Goal: Check status: Check status

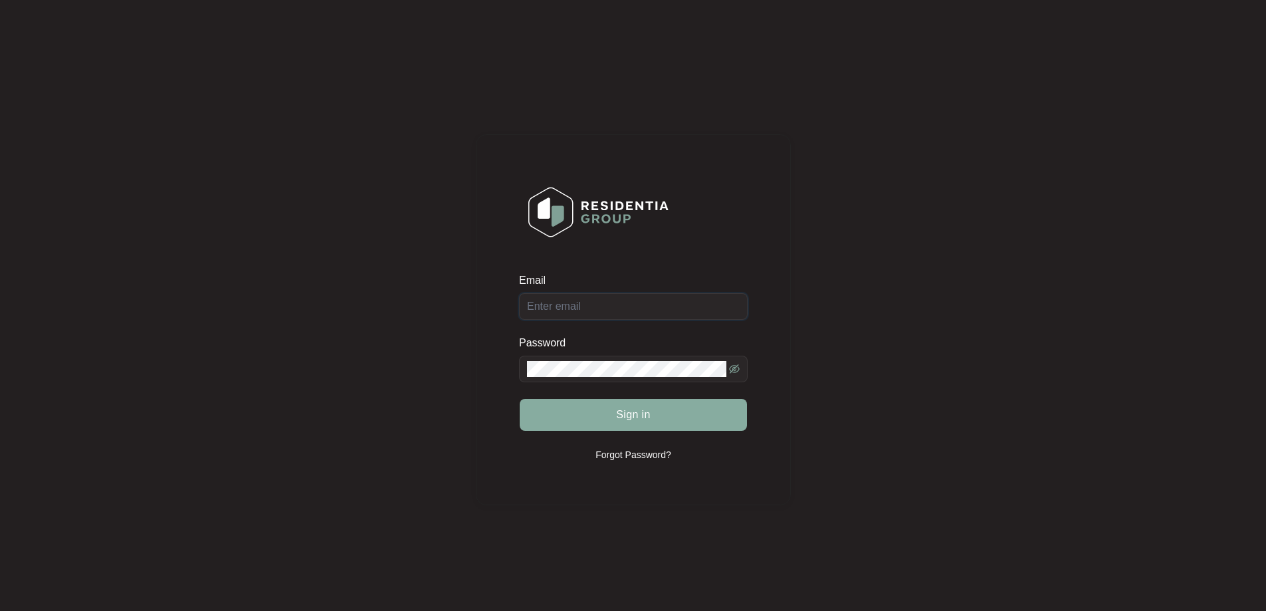
type input "[EMAIL_ADDRESS][DOMAIN_NAME]"
click at [606, 409] on button "Sign in" at bounding box center [633, 415] width 227 height 32
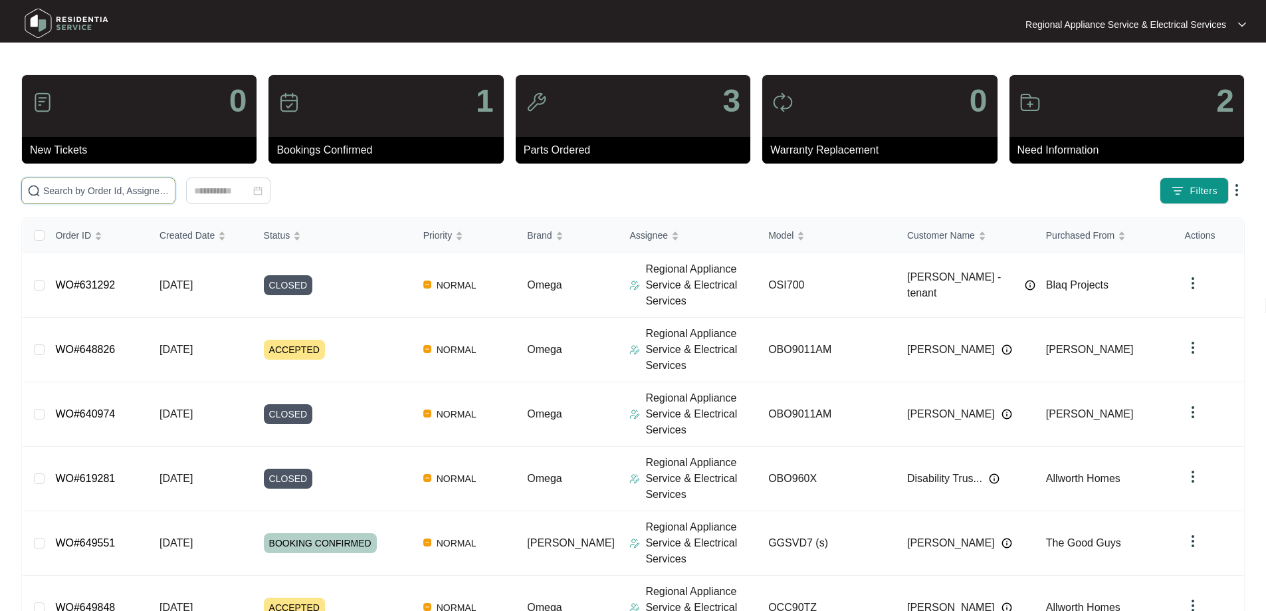
click at [52, 189] on input "text" at bounding box center [106, 190] width 126 height 15
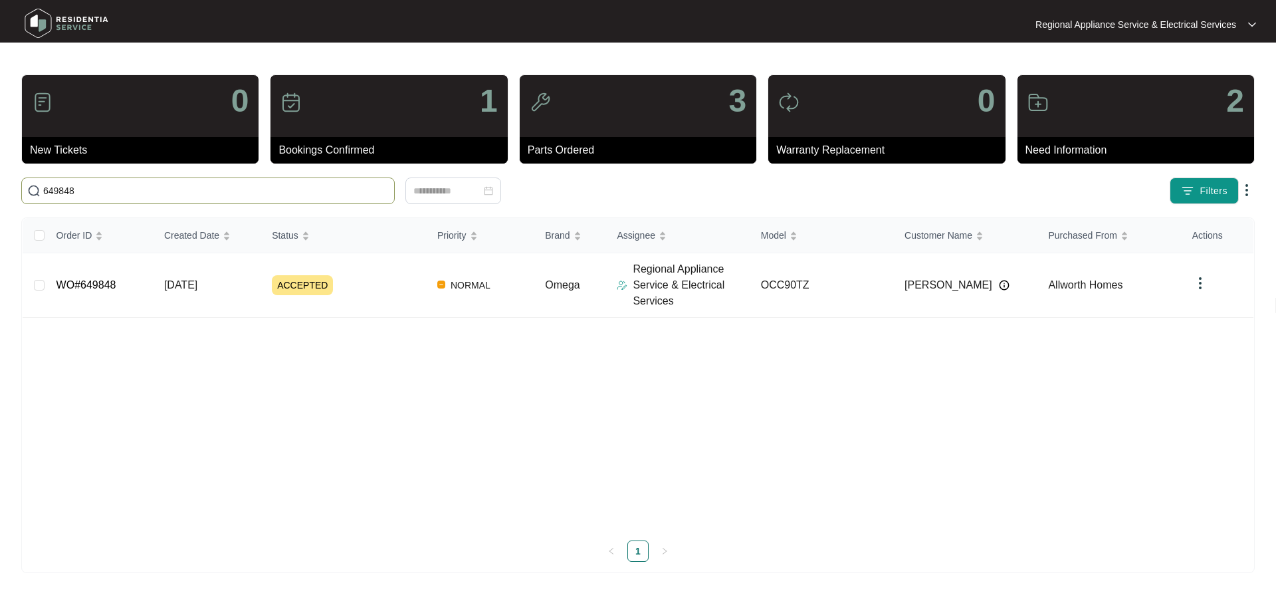
type input "649848"
click at [280, 290] on span "ACCEPTED" at bounding box center [302, 285] width 61 height 20
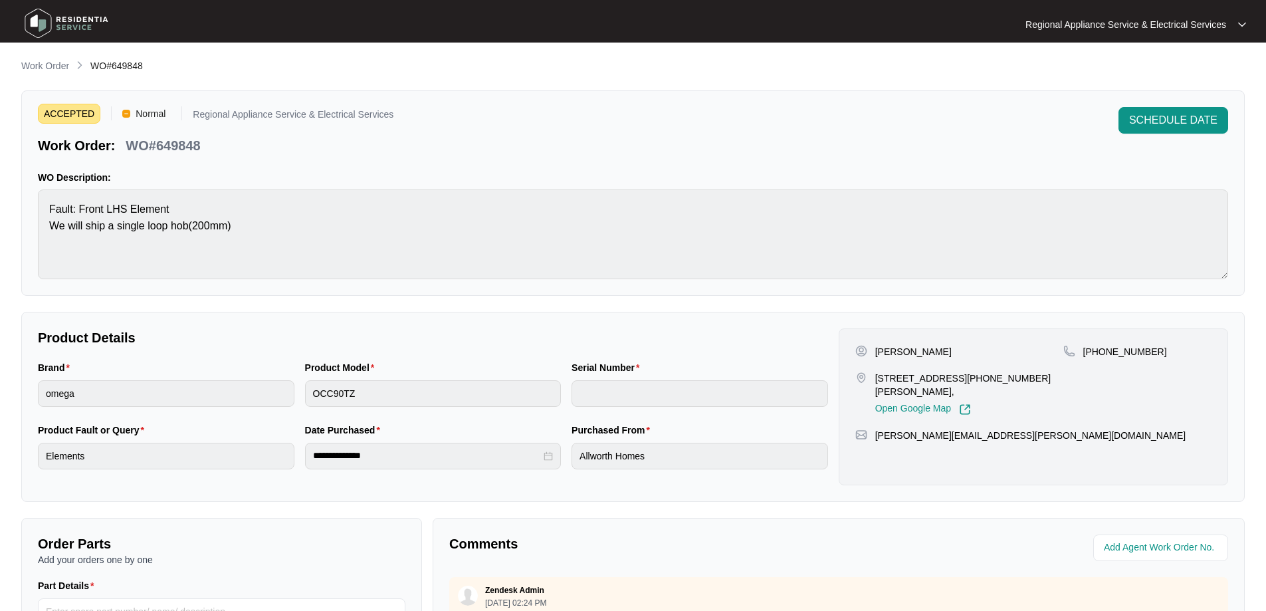
scroll to position [271, 0]
